Goal: Information Seeking & Learning: Compare options

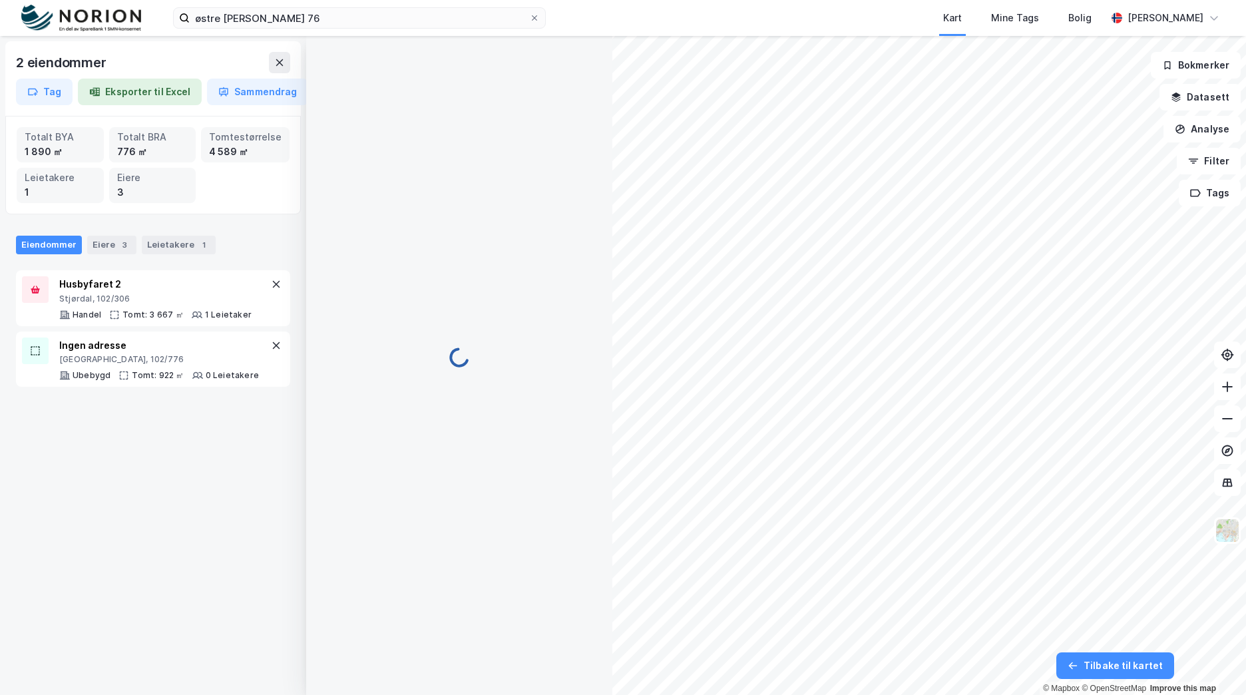
scroll to position [2, 0]
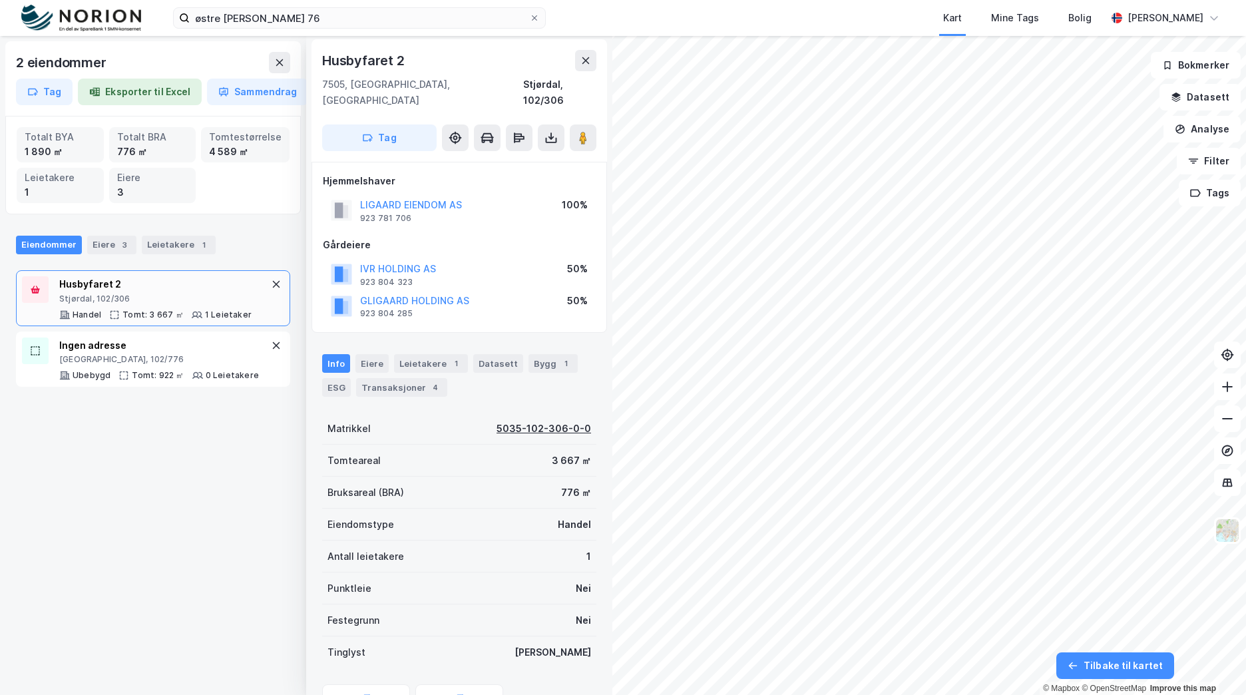
click at [547, 421] on div "5035-102-306-0-0" at bounding box center [543, 429] width 94 height 16
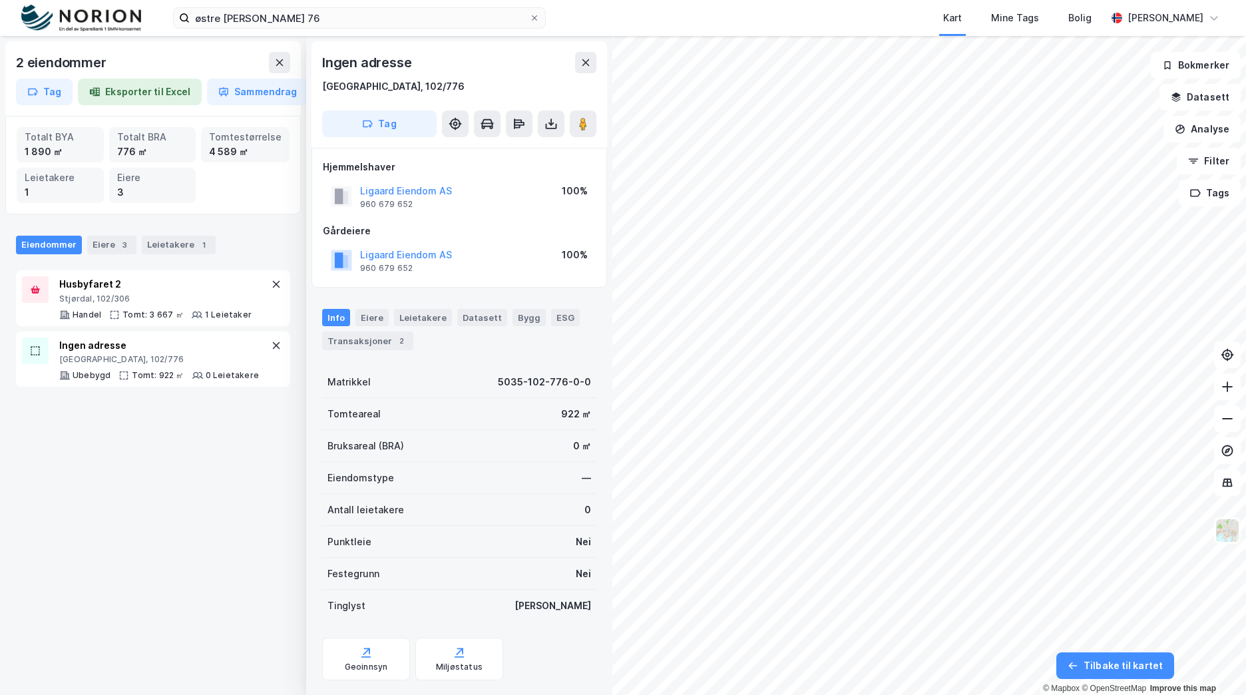
scroll to position [2, 0]
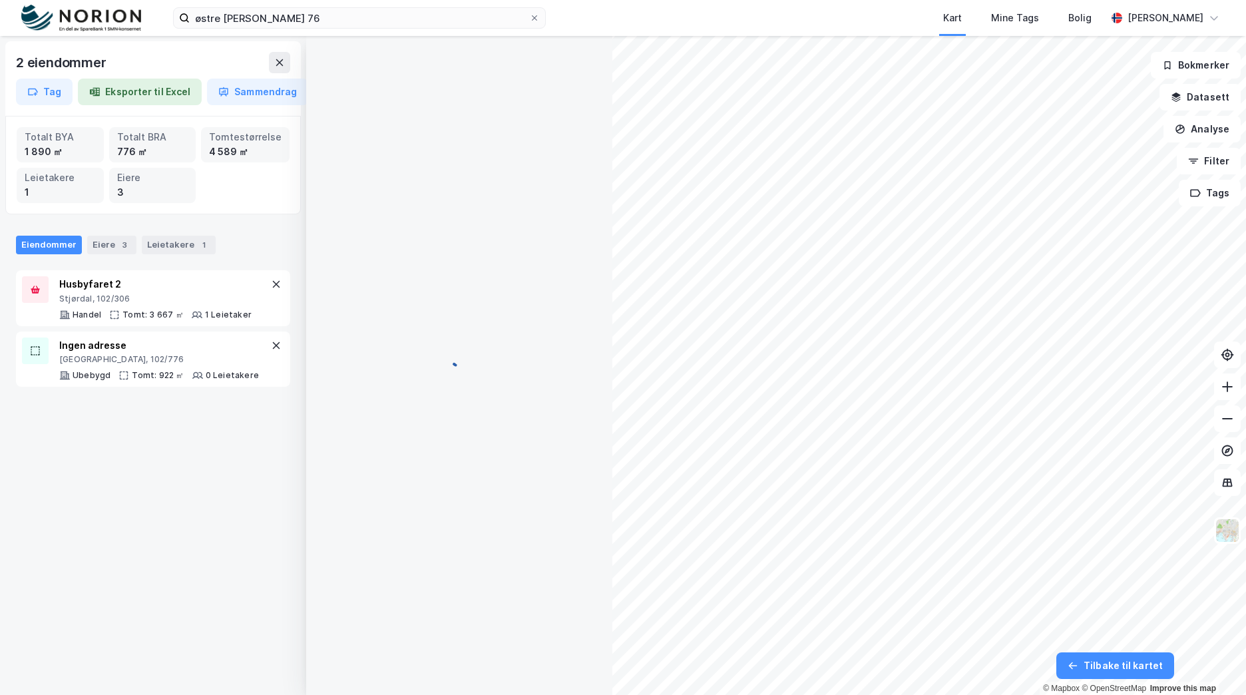
scroll to position [2, 0]
